Goal: Transaction & Acquisition: Subscribe to service/newsletter

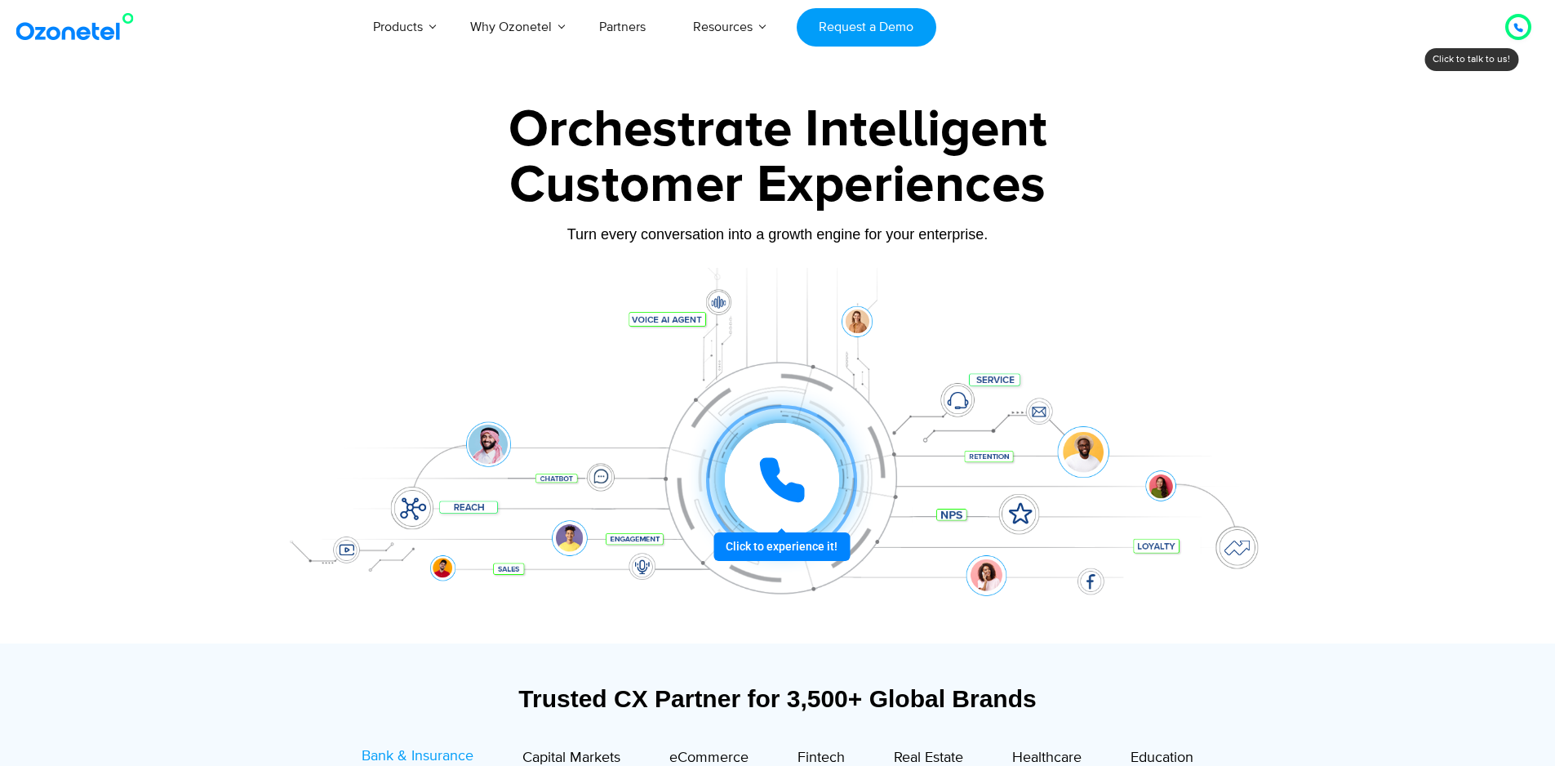
click at [1514, 30] on icon at bounding box center [1518, 28] width 10 height 10
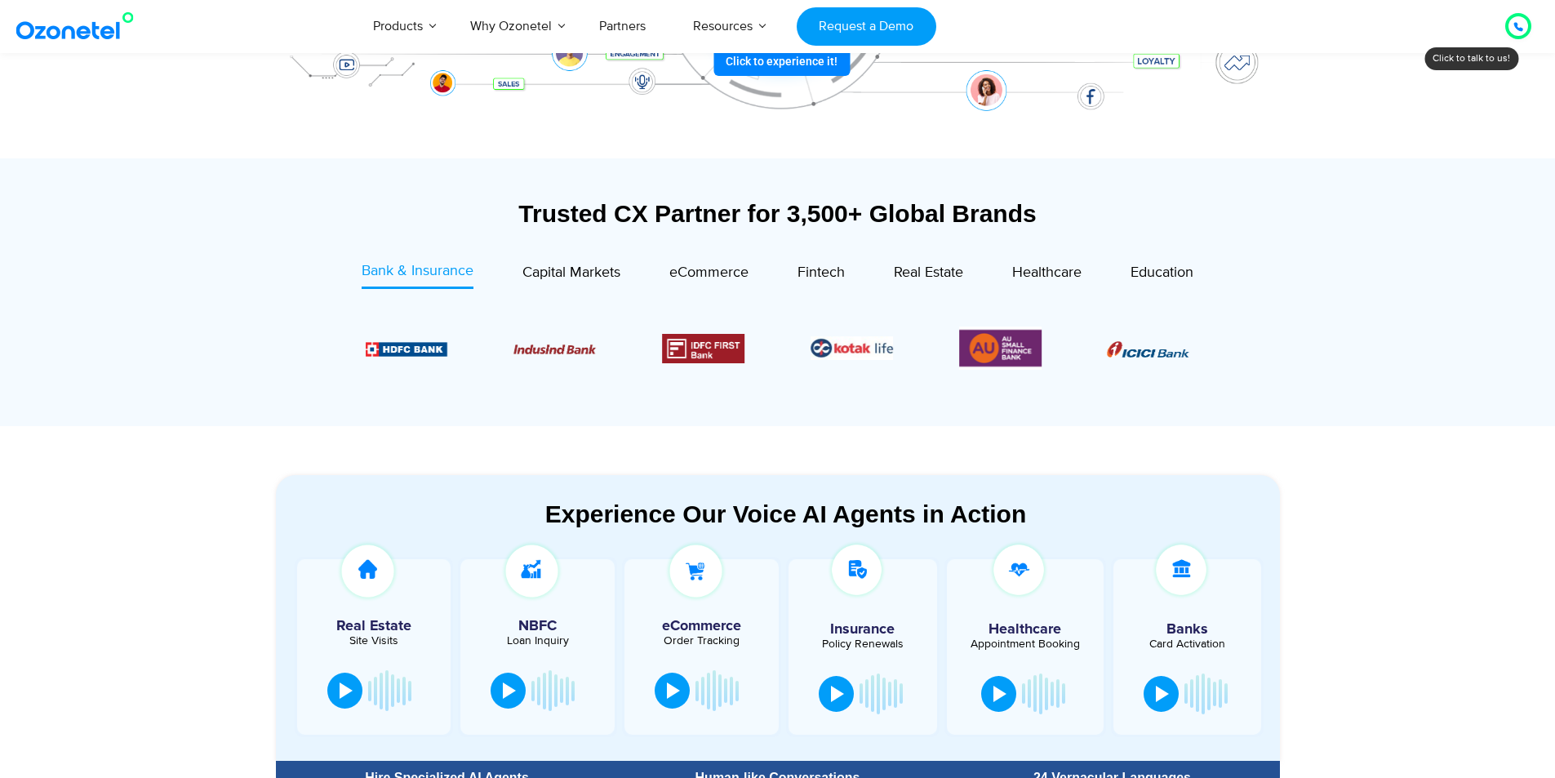
scroll to position [245, 0]
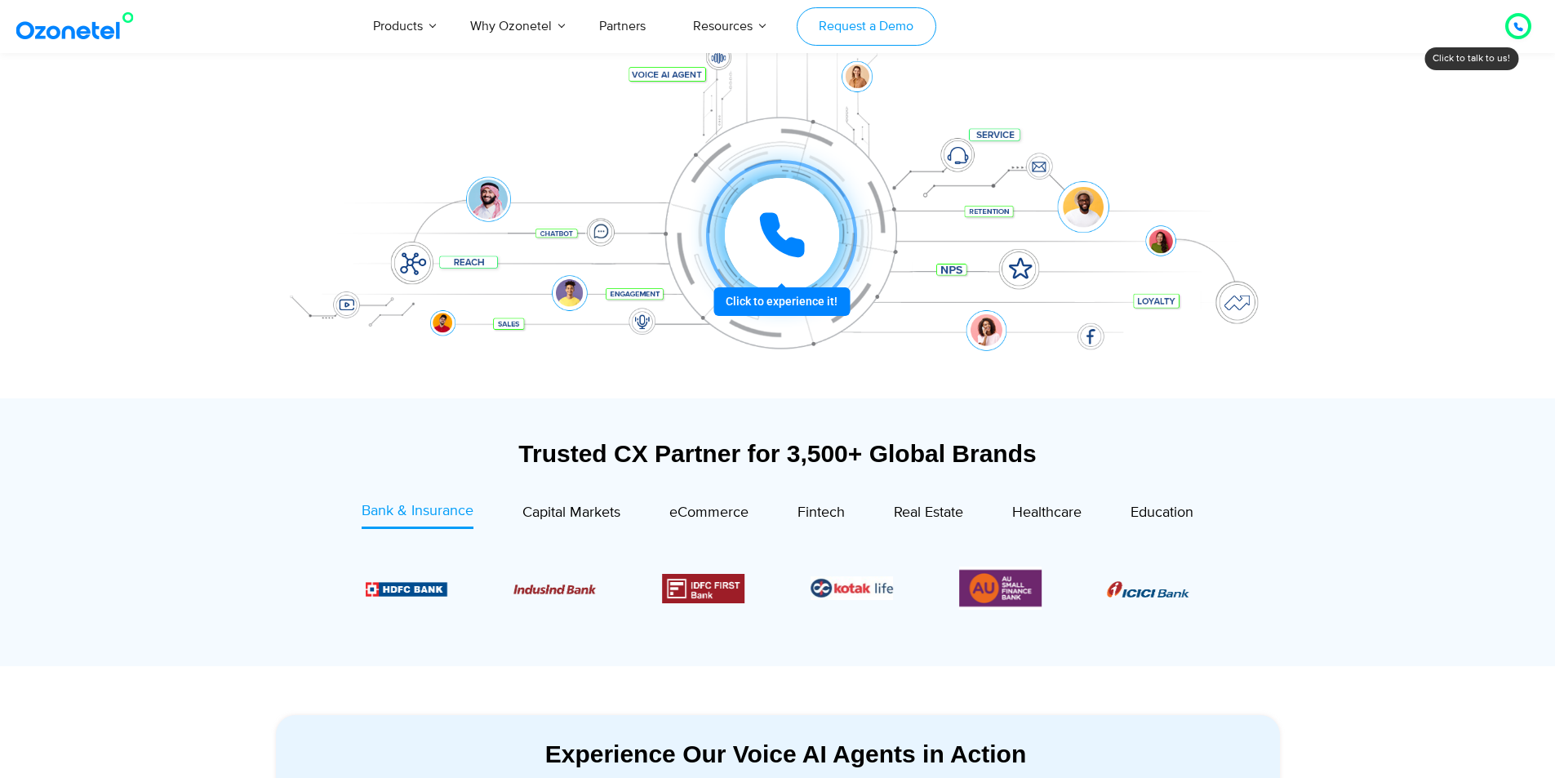
click at [834, 24] on link "Request a Demo" at bounding box center [867, 26] width 140 height 38
